Goal: Information Seeking & Learning: Understand process/instructions

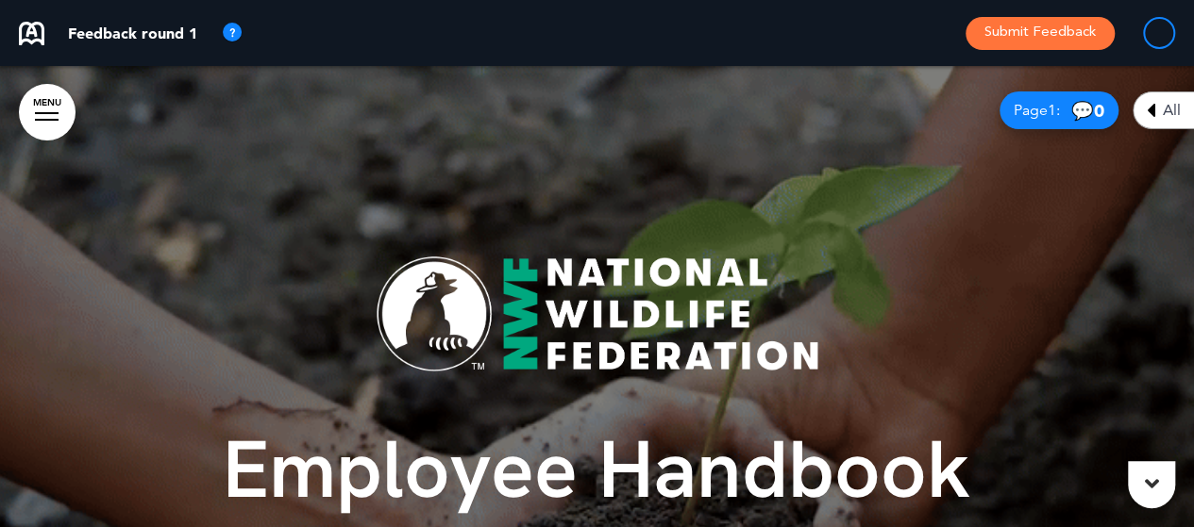
click at [464, 358] on img at bounding box center [597, 315] width 444 height 118
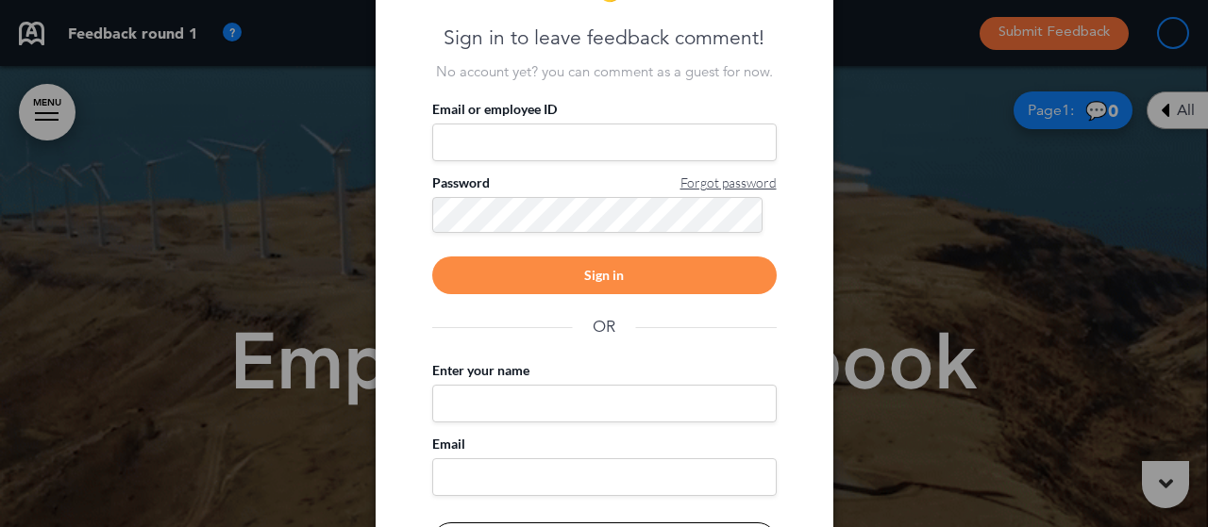
click at [930, 242] on div at bounding box center [604, 263] width 1208 height 527
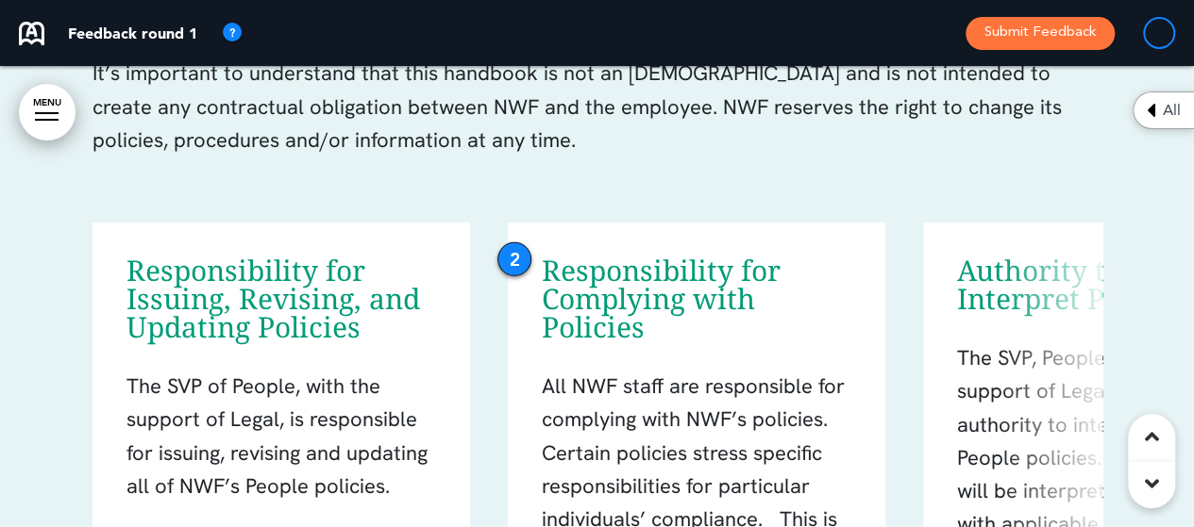
scroll to position [2868, 0]
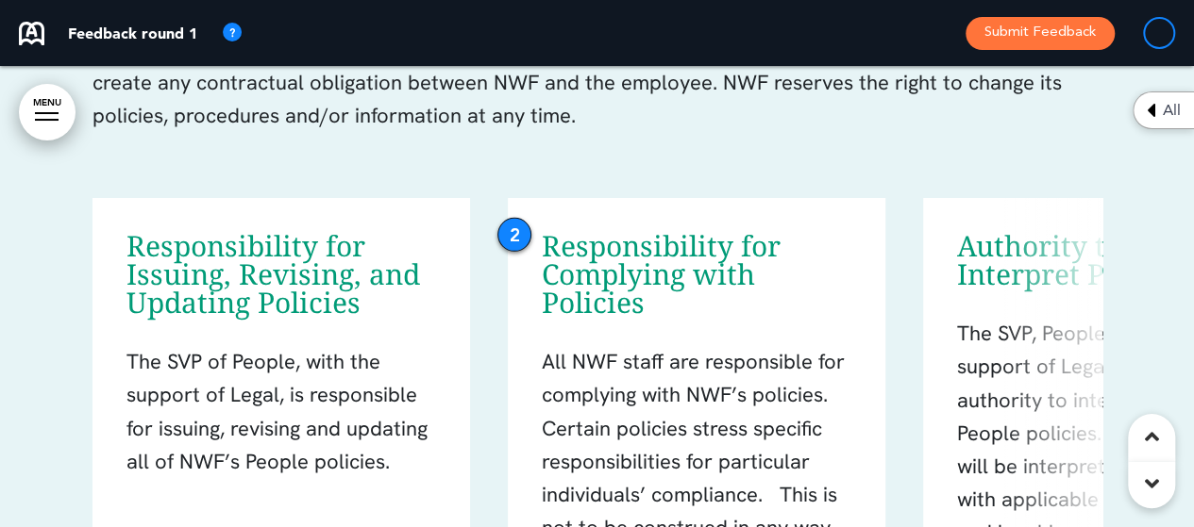
click at [513, 241] on div "2" at bounding box center [514, 235] width 34 height 34
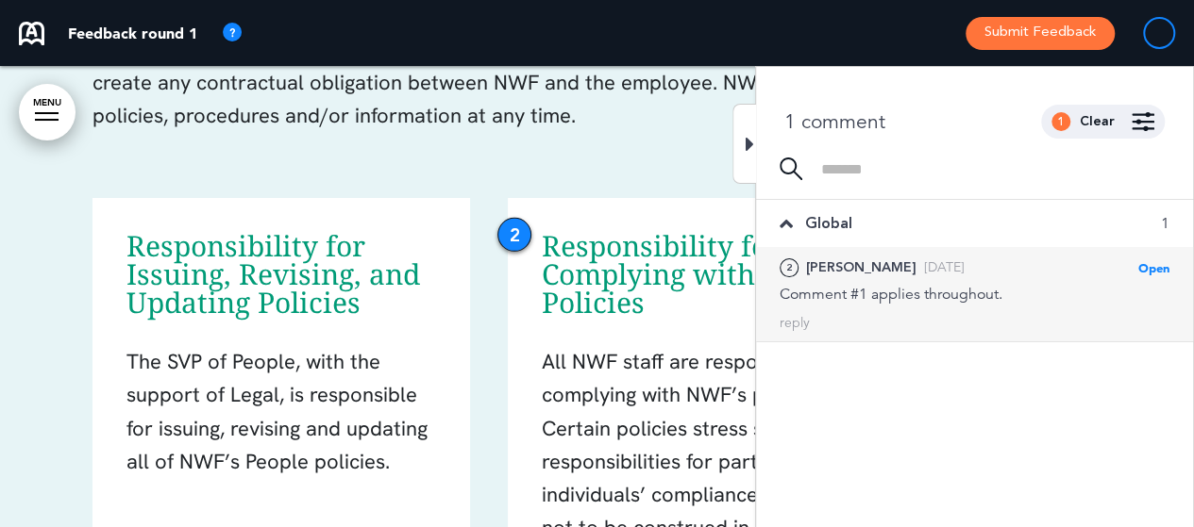
click at [513, 241] on div "2" at bounding box center [514, 235] width 34 height 34
click at [551, 159] on p "It’s important to understand that this handbook is not an [DEMOGRAPHIC_DATA] an…" at bounding box center [597, 98] width 1010 height 133
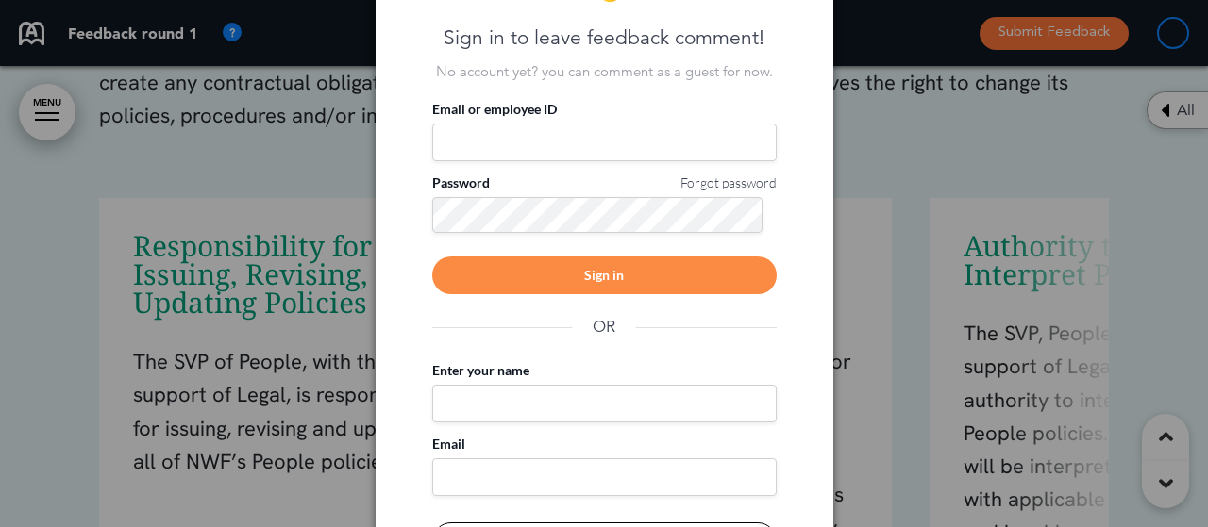
click at [963, 89] on div at bounding box center [604, 263] width 1208 height 527
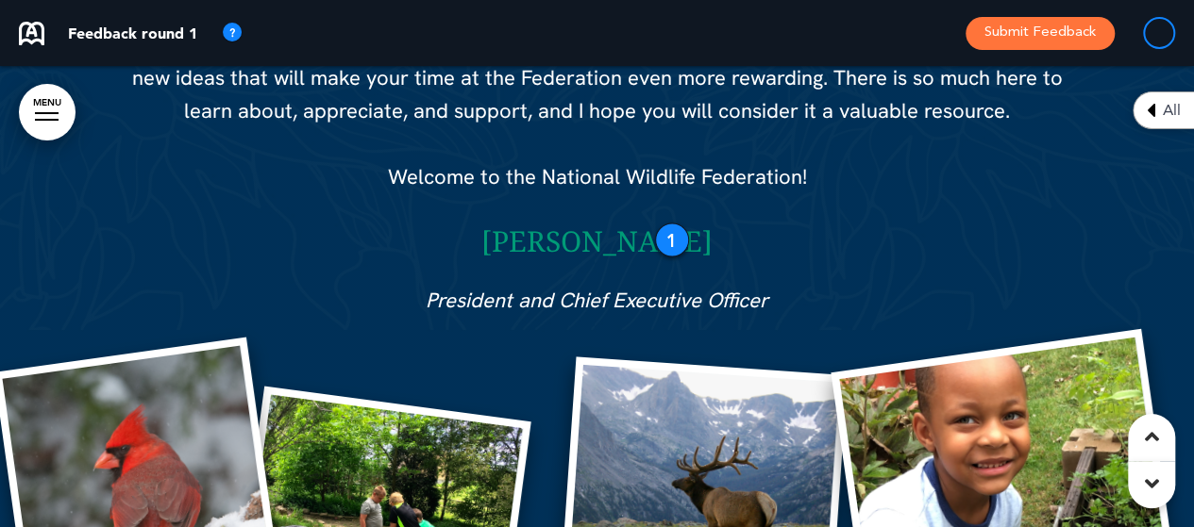
scroll to position [1774, 0]
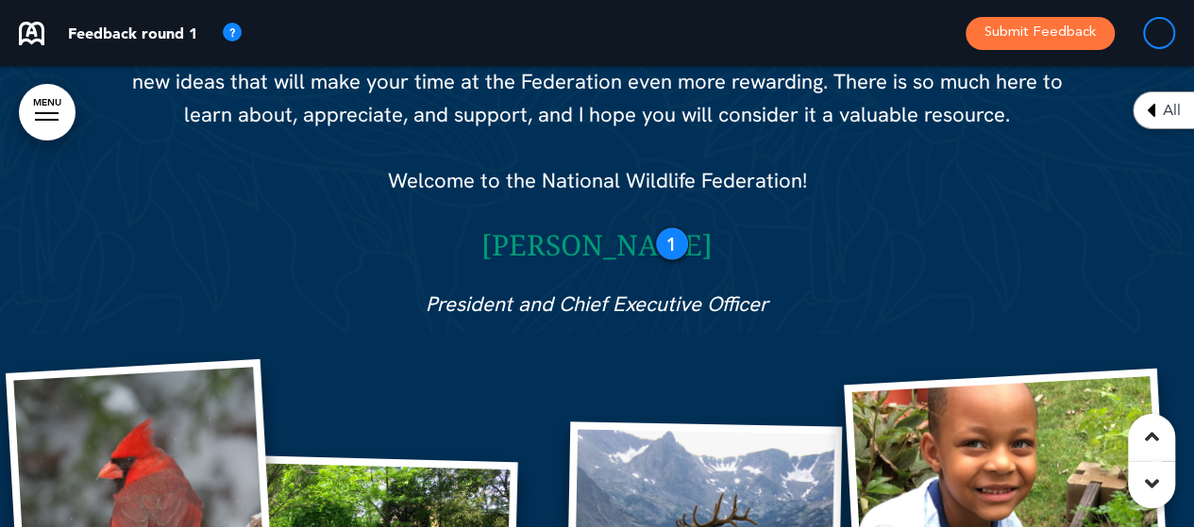
click at [651, 230] on h6 "[PERSON_NAME]" at bounding box center [597, 244] width 944 height 28
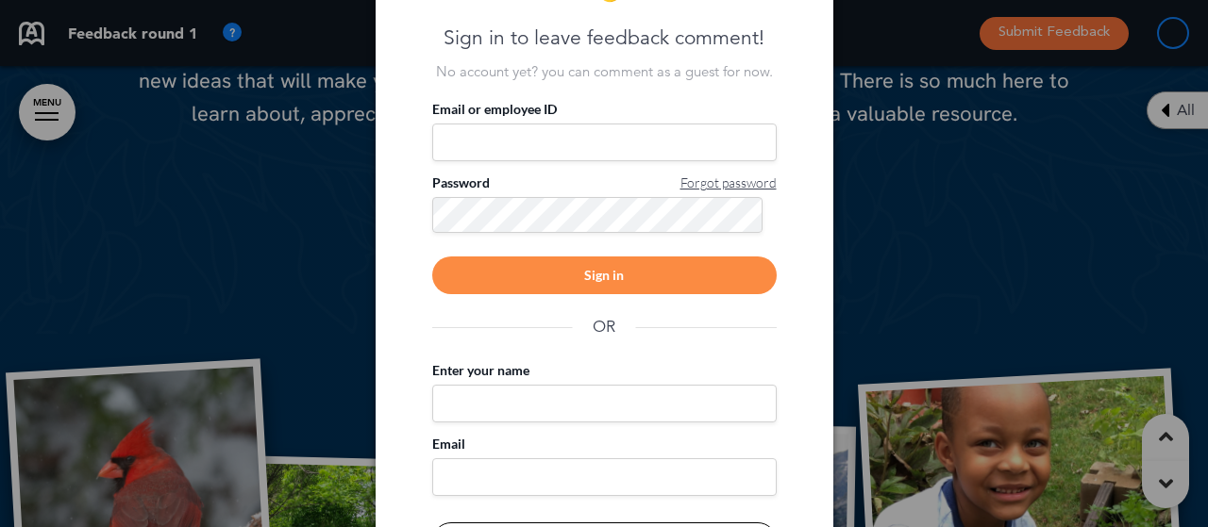
click at [894, 232] on div at bounding box center [604, 263] width 1208 height 527
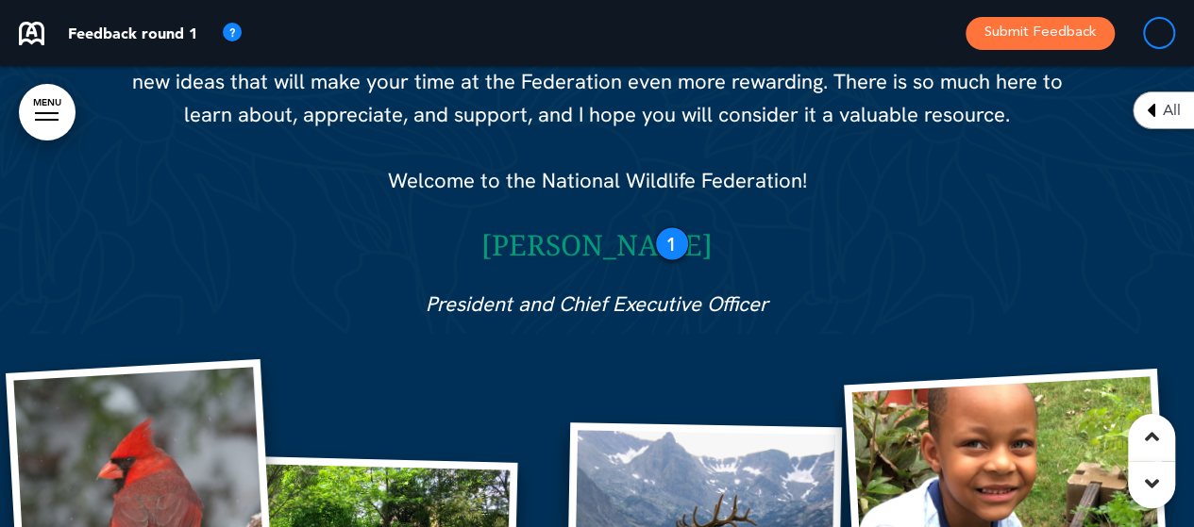
click at [680, 248] on div "1" at bounding box center [672, 243] width 34 height 34
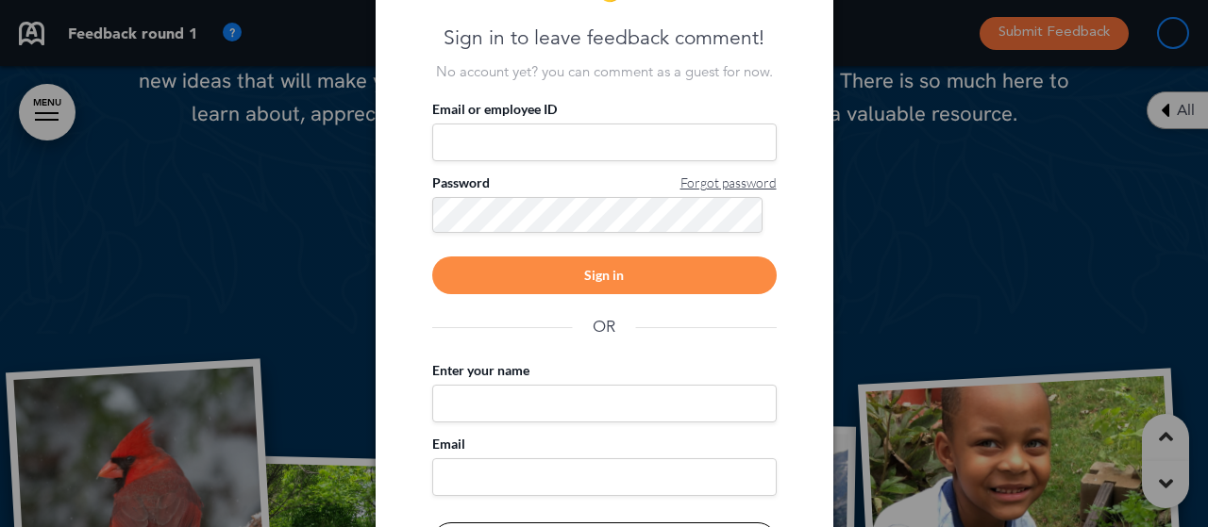
click at [851, 235] on div at bounding box center [604, 263] width 1208 height 527
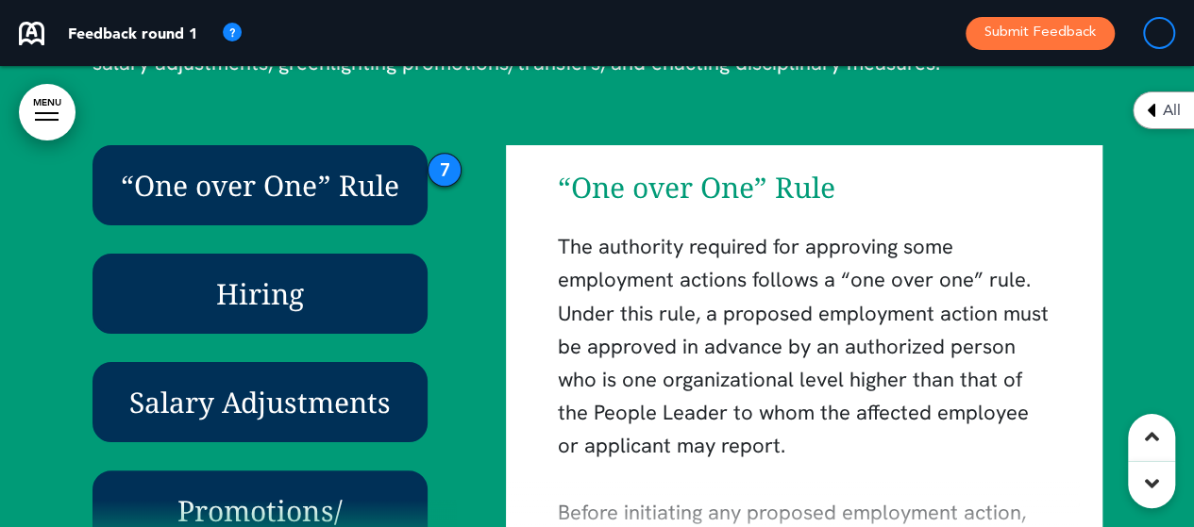
scroll to position [4567, 0]
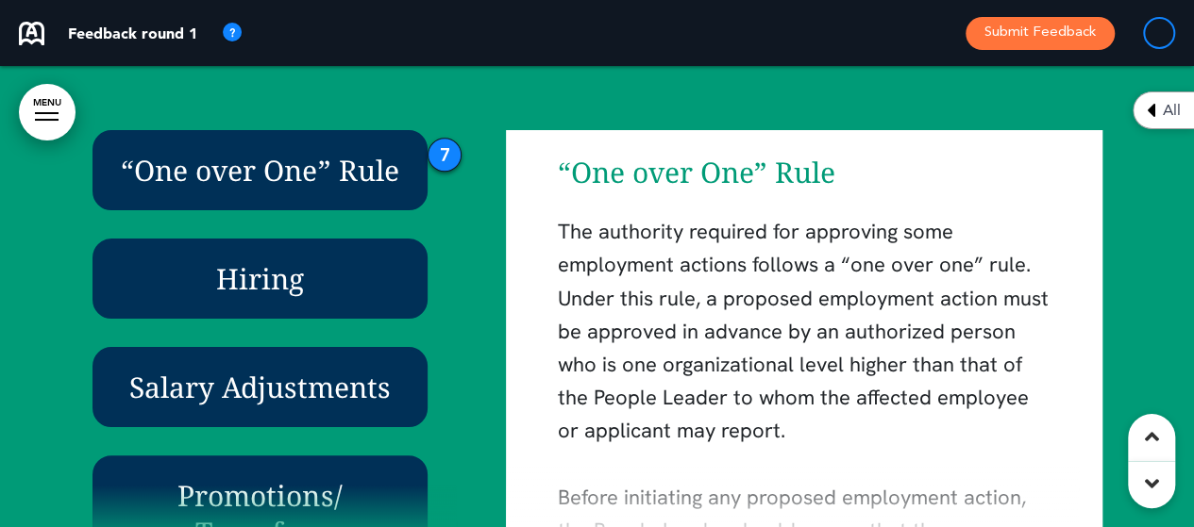
click at [447, 162] on div "7" at bounding box center [444, 155] width 34 height 34
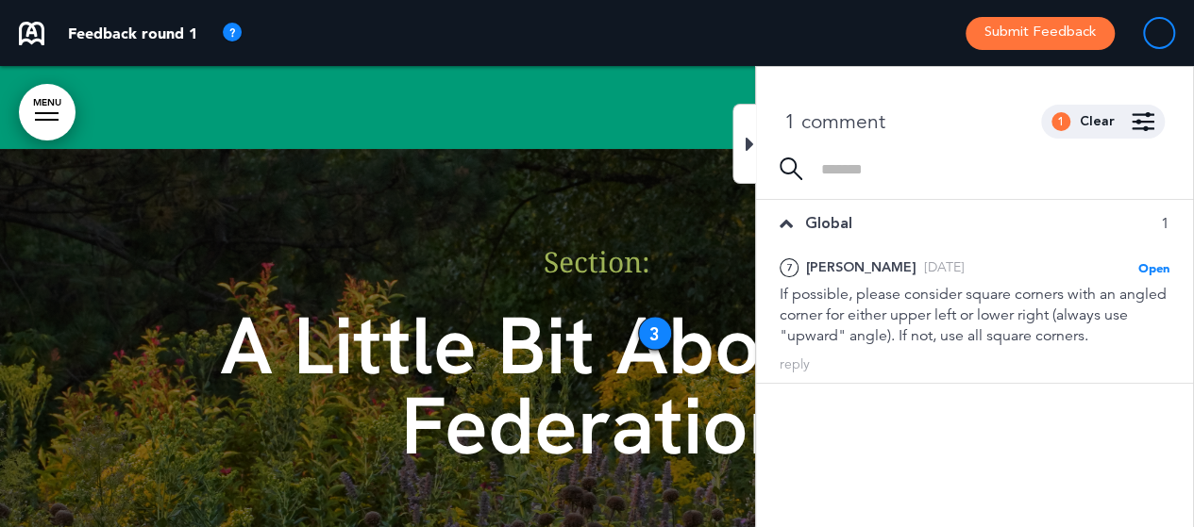
scroll to position [5133, 0]
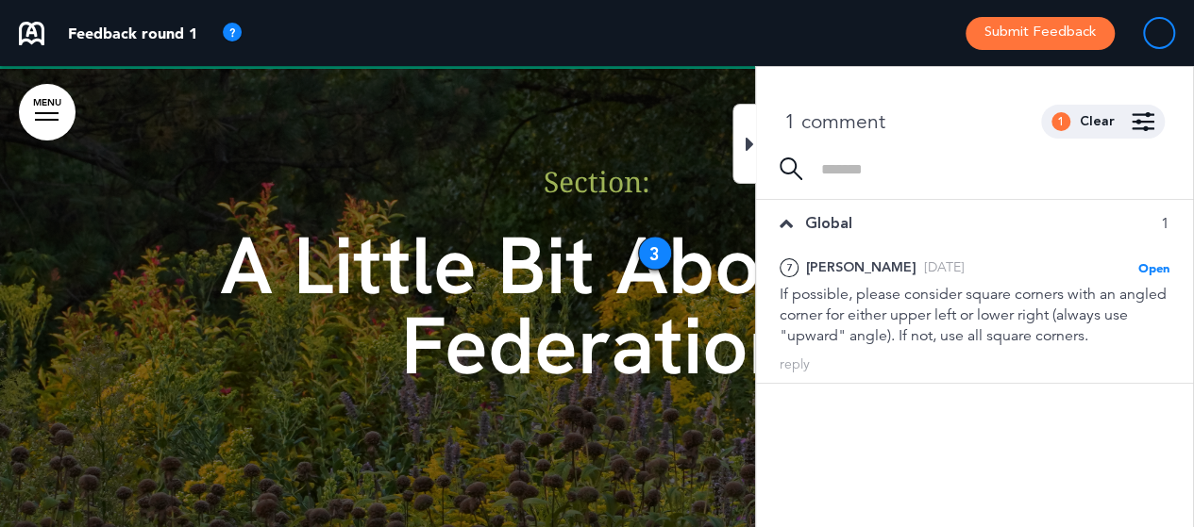
click at [640, 240] on span "A Little Bit About the Federation" at bounding box center [597, 304] width 754 height 185
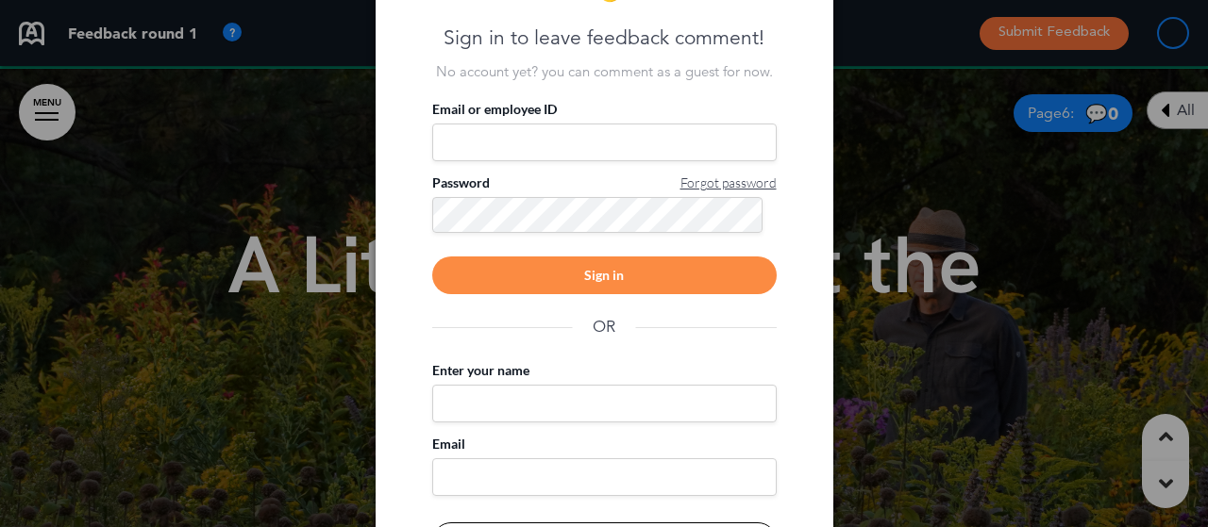
click at [908, 272] on div at bounding box center [604, 263] width 1208 height 527
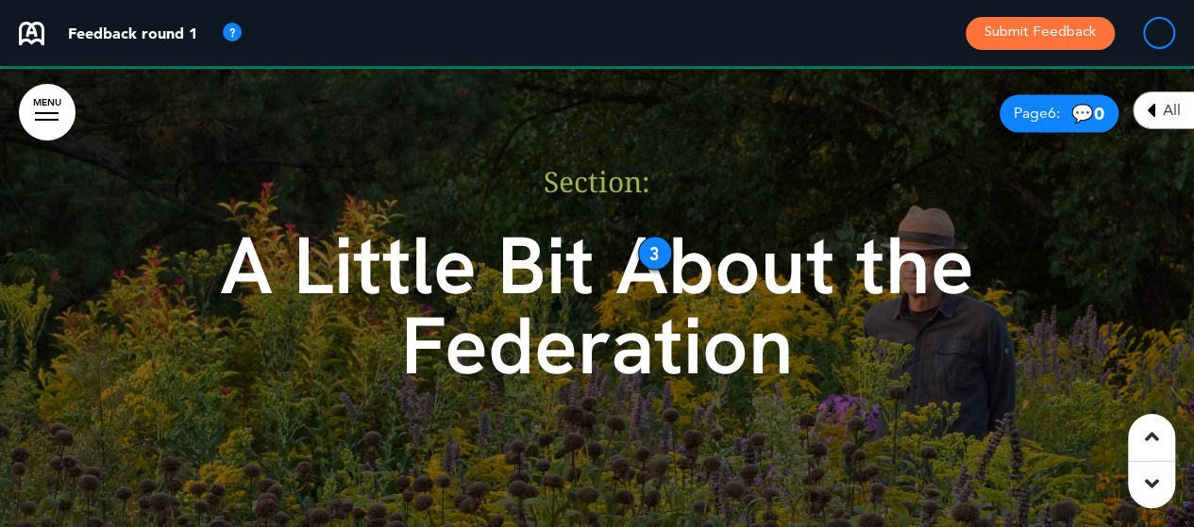
click at [658, 256] on div "3" at bounding box center [655, 253] width 34 height 34
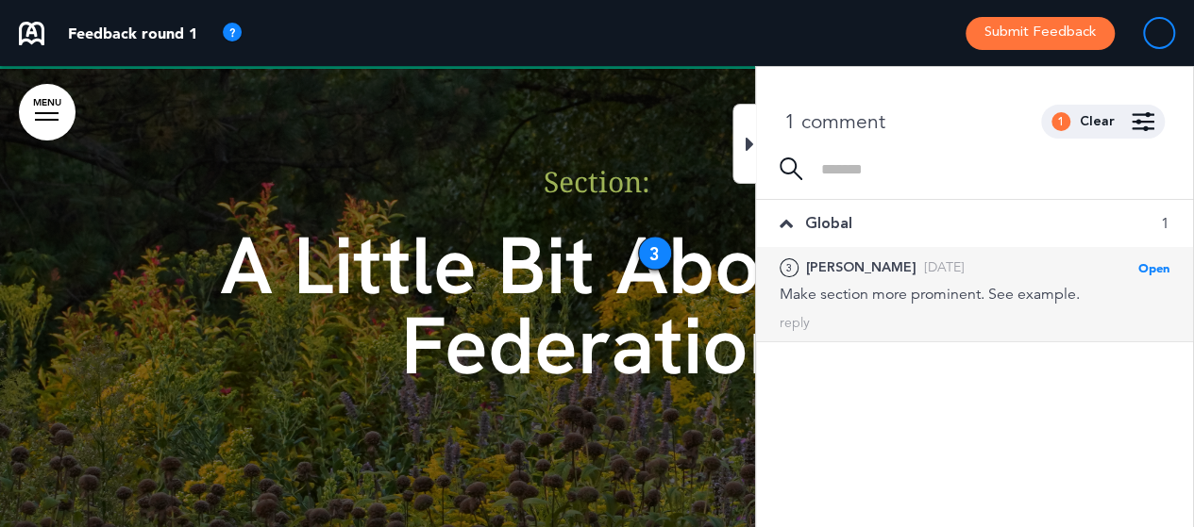
click at [641, 361] on span "A Little Bit About the Federation" at bounding box center [597, 304] width 754 height 185
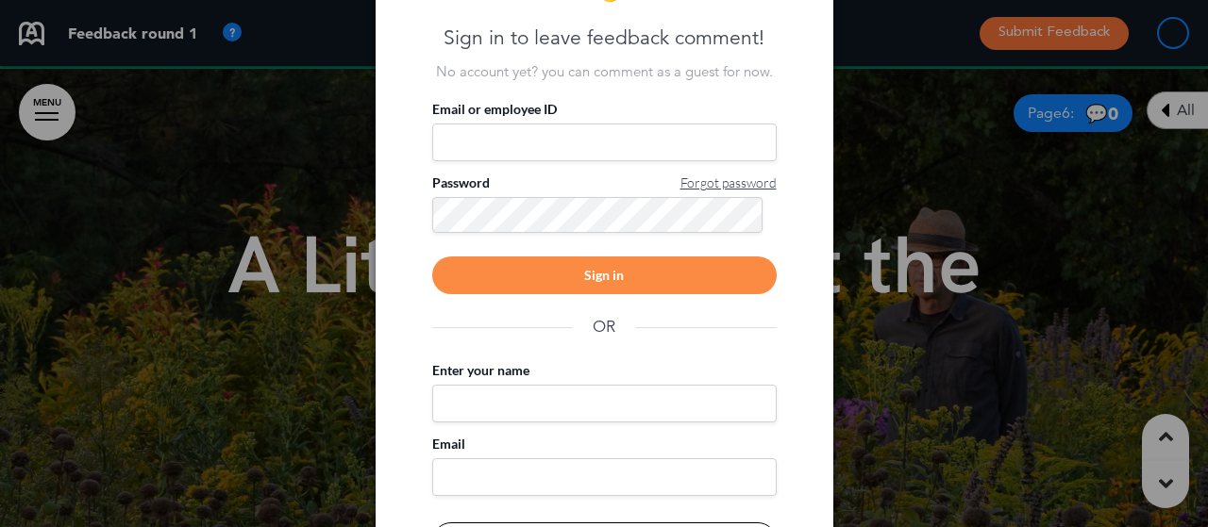
click at [1166, 319] on div at bounding box center [604, 263] width 1208 height 527
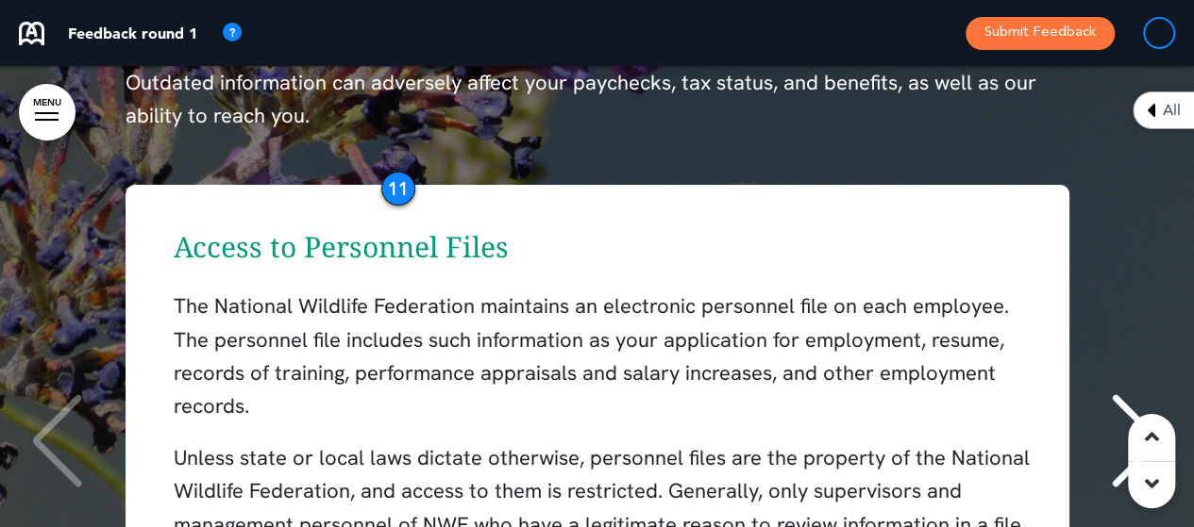
scroll to position [14455, 0]
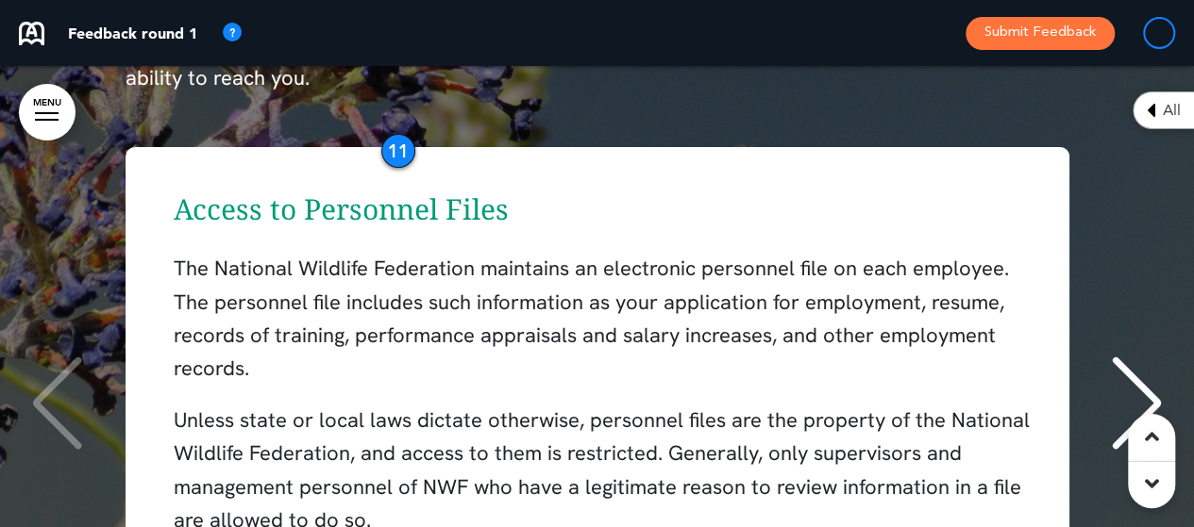
click at [393, 154] on div "11" at bounding box center [398, 151] width 34 height 34
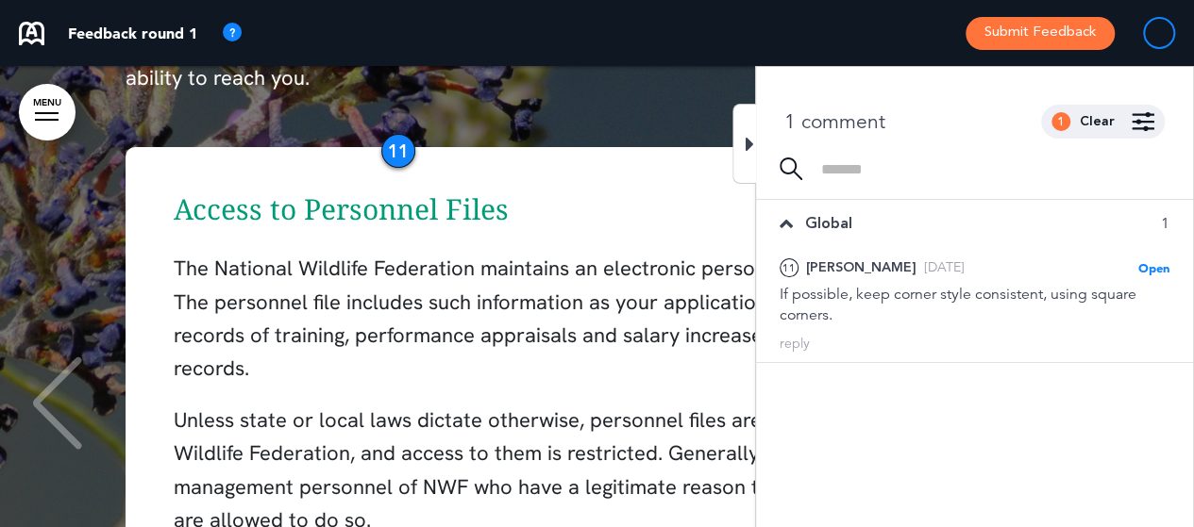
click at [538, 176] on div "Access to Personnel Files The National Wildlife Federation maintains an electro…" at bounding box center [597, 405] width 944 height 517
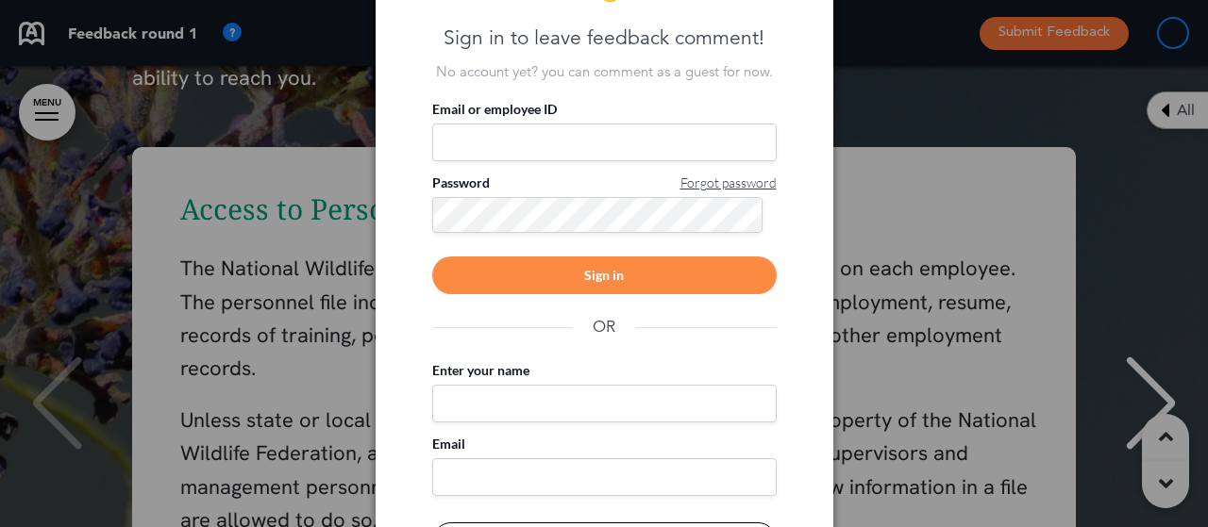
click at [954, 110] on div at bounding box center [604, 263] width 1208 height 527
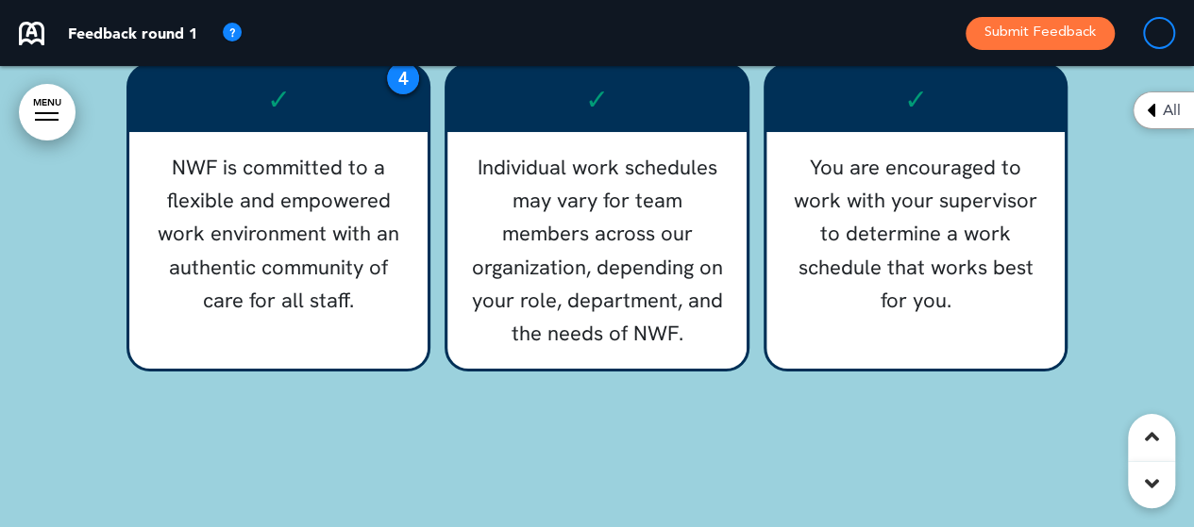
scroll to position [17851, 0]
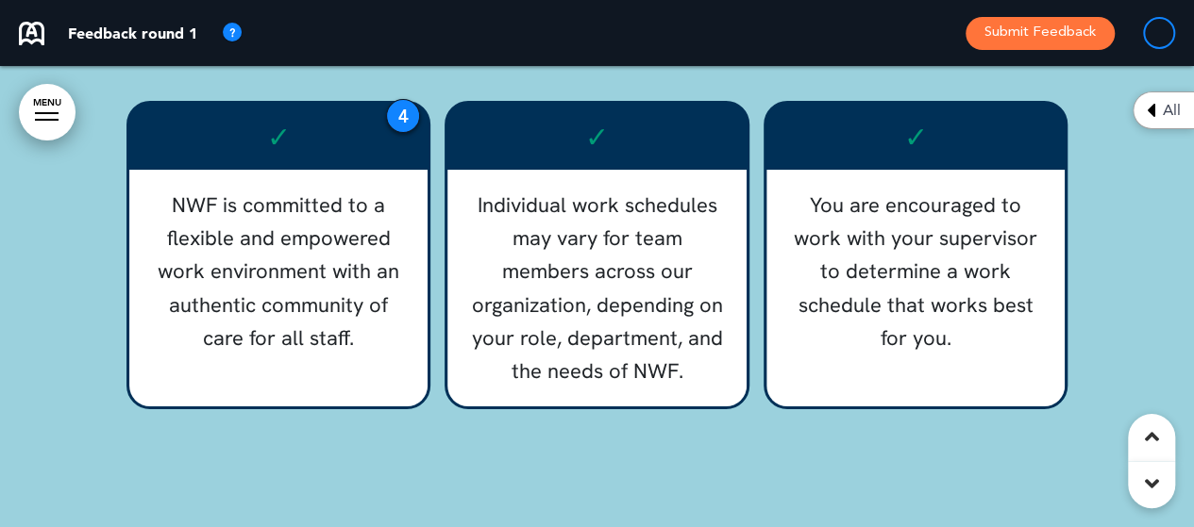
click at [398, 112] on div "4" at bounding box center [403, 116] width 34 height 34
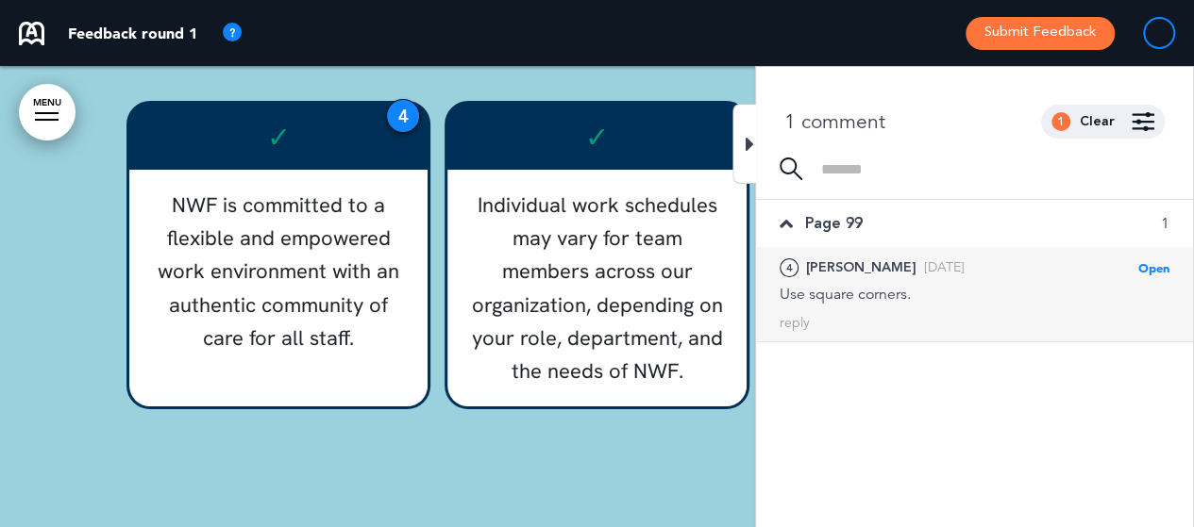
click at [423, 90] on div "Work Schedules ✓ NWF is committed to a flexible and empowered work environment …" at bounding box center [597, 238] width 944 height 719
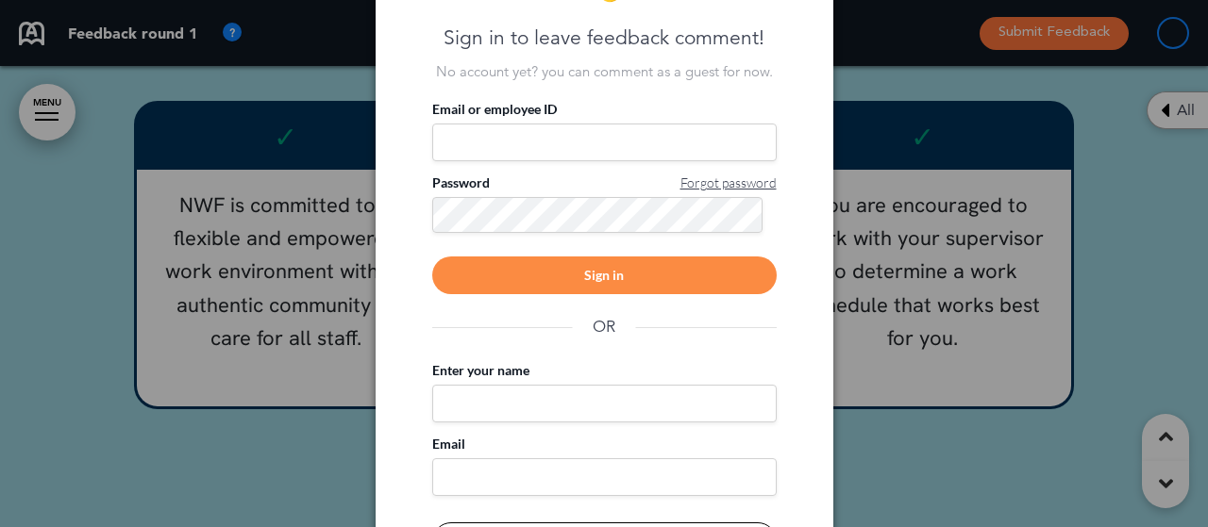
click at [894, 49] on div at bounding box center [604, 263] width 1208 height 527
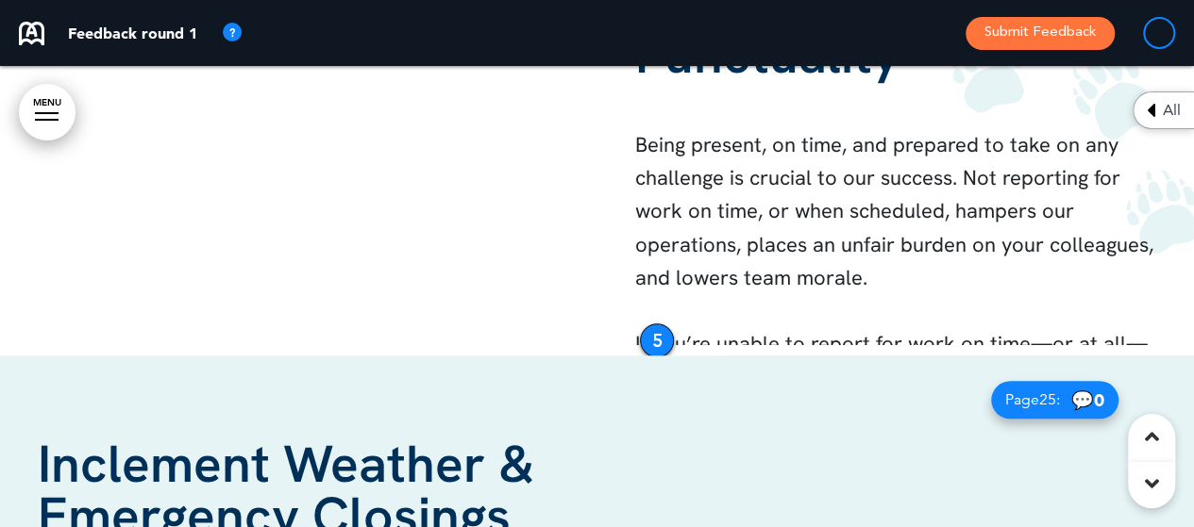
scroll to position [18719, 0]
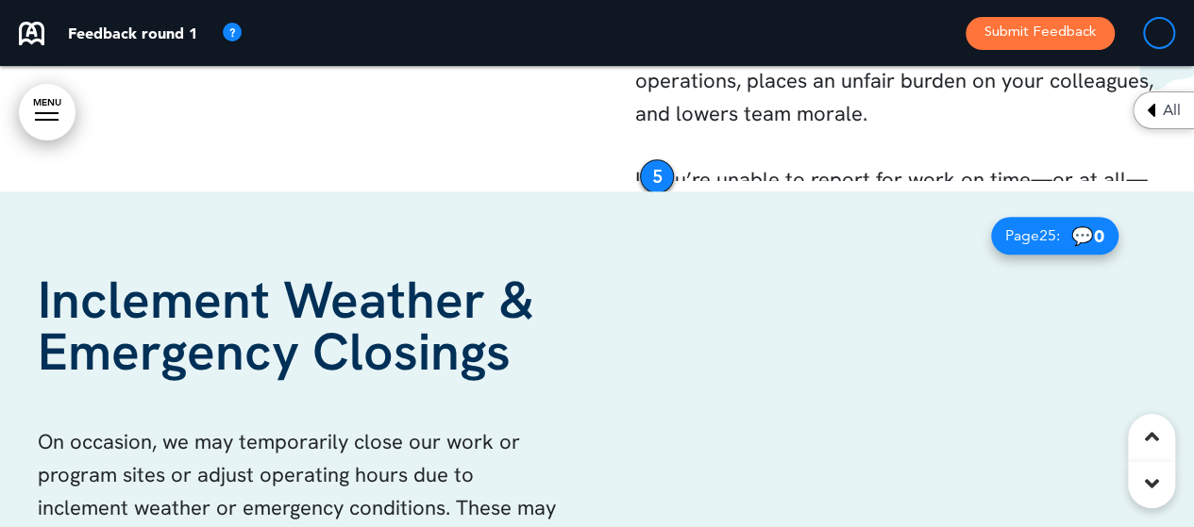
click at [643, 171] on div "5" at bounding box center [657, 176] width 34 height 34
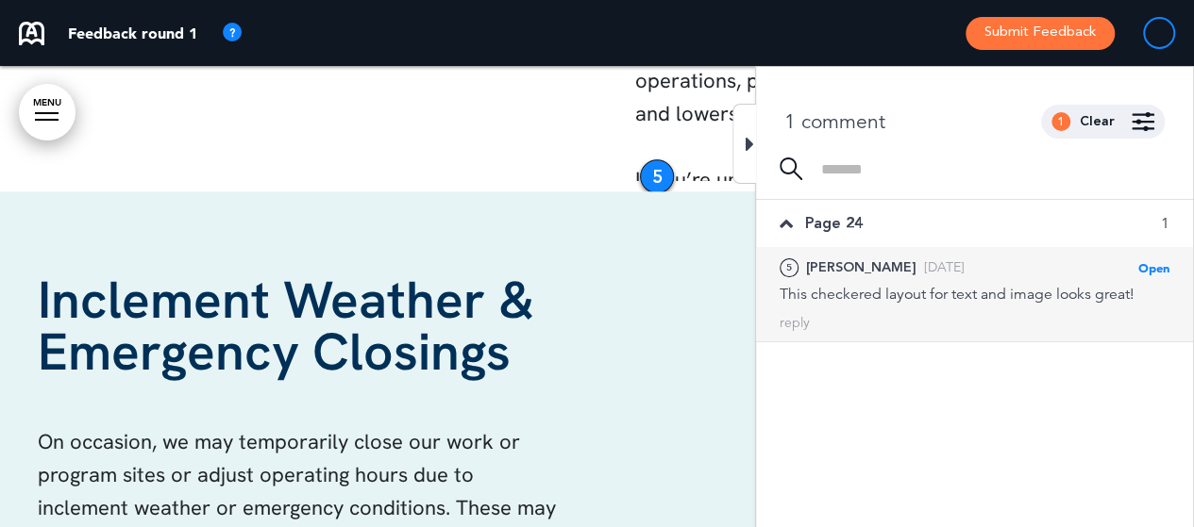
click at [658, 178] on div "5" at bounding box center [657, 176] width 34 height 34
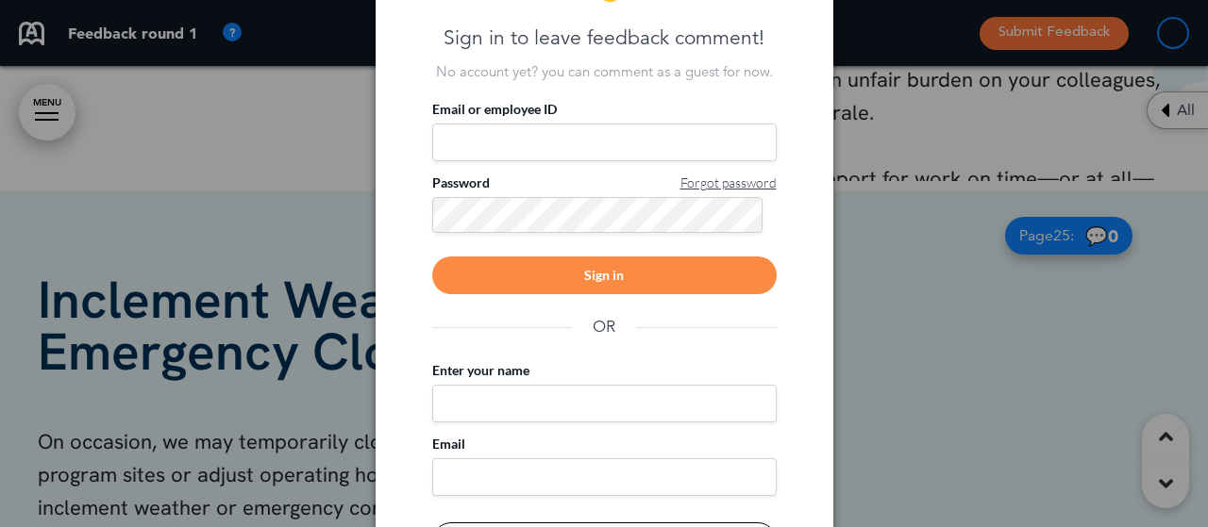
click at [990, 125] on div at bounding box center [604, 263] width 1208 height 527
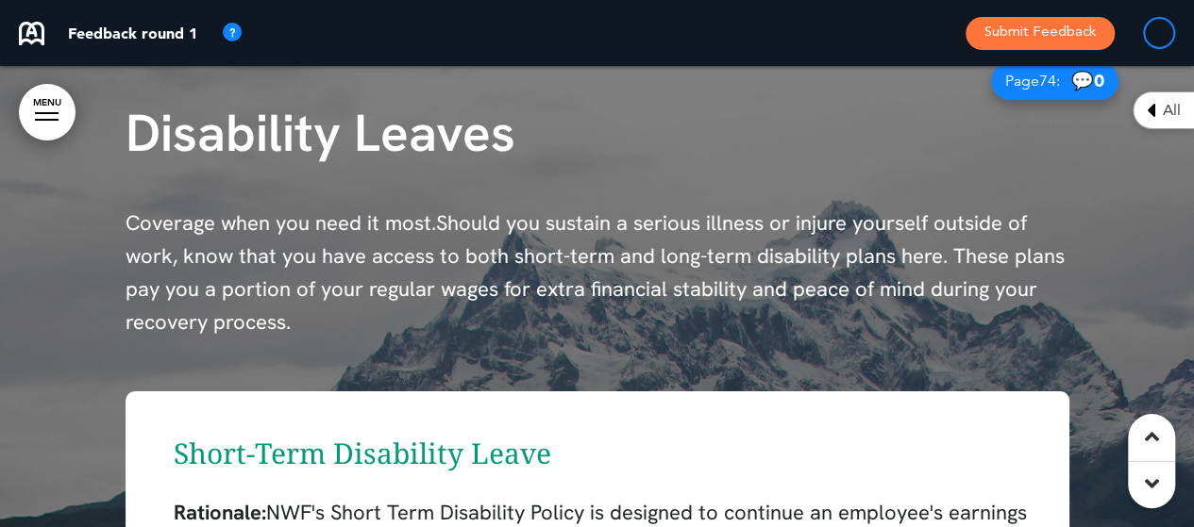
scroll to position [54158, 0]
